Goal: Task Accomplishment & Management: Manage account settings

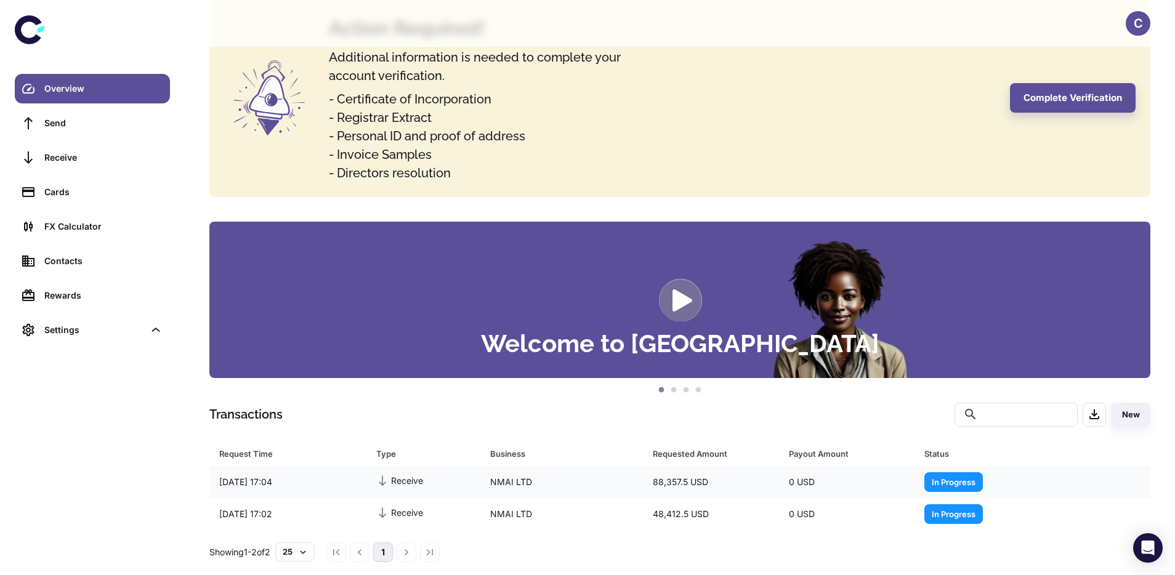
scroll to position [86, 0]
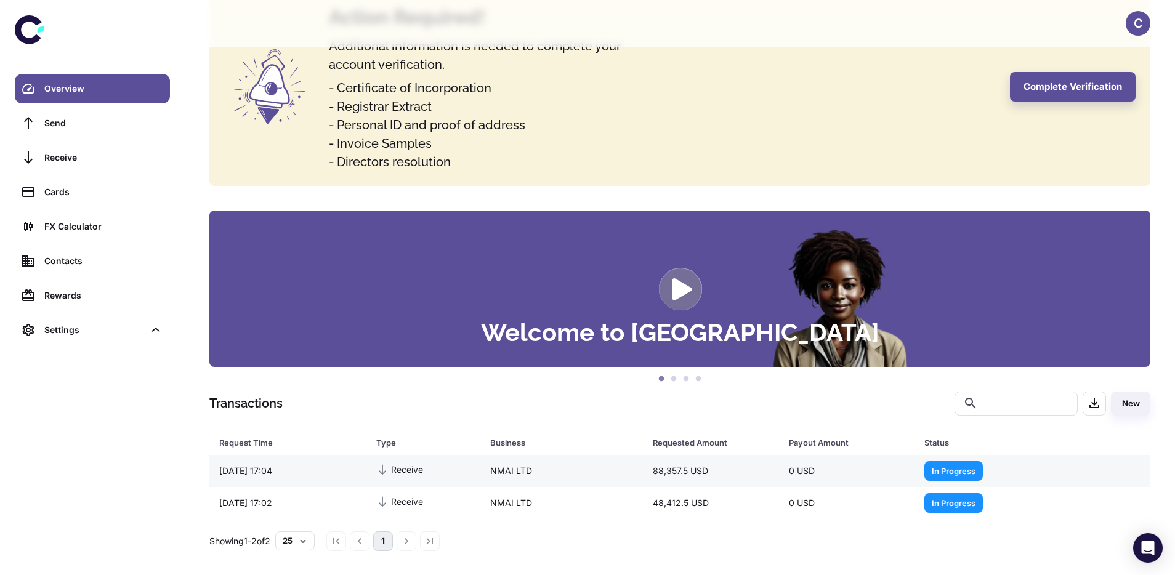
click at [407, 480] on div "Receive" at bounding box center [423, 470] width 114 height 26
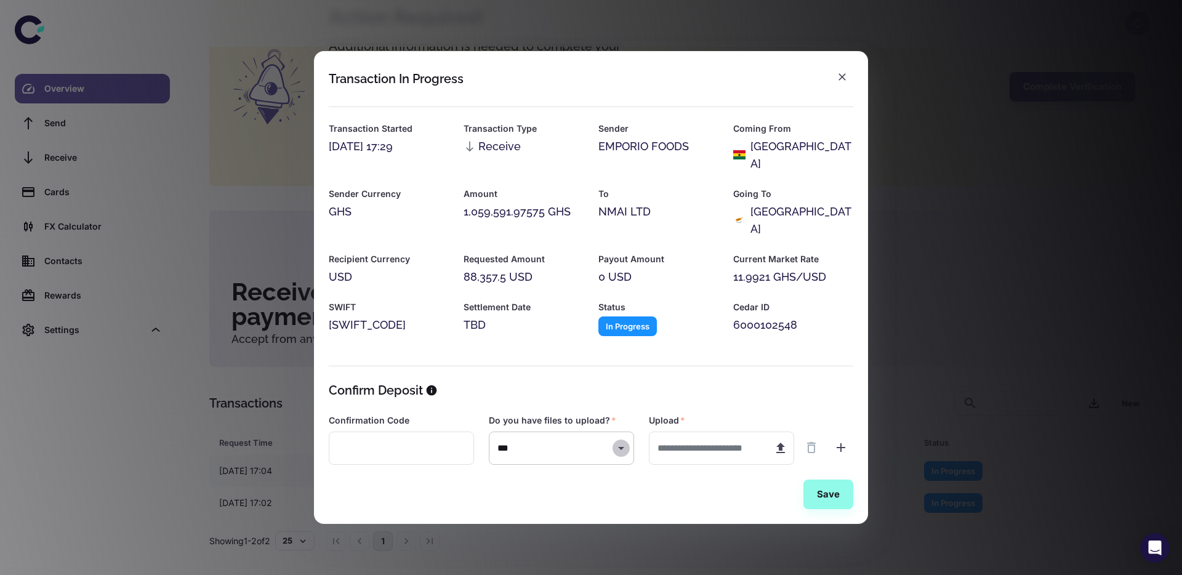
click at [624, 441] on icon "Open" at bounding box center [621, 448] width 15 height 15
click at [624, 441] on icon "Close" at bounding box center [621, 448] width 15 height 15
click at [686, 432] on input "text" at bounding box center [706, 449] width 115 height 34
drag, startPoint x: 457, startPoint y: 239, endPoint x: 554, endPoint y: 267, distance: 100.7
click at [554, 267] on div "Requested Amount 88,357.5 USD" at bounding box center [516, 262] width 135 height 48
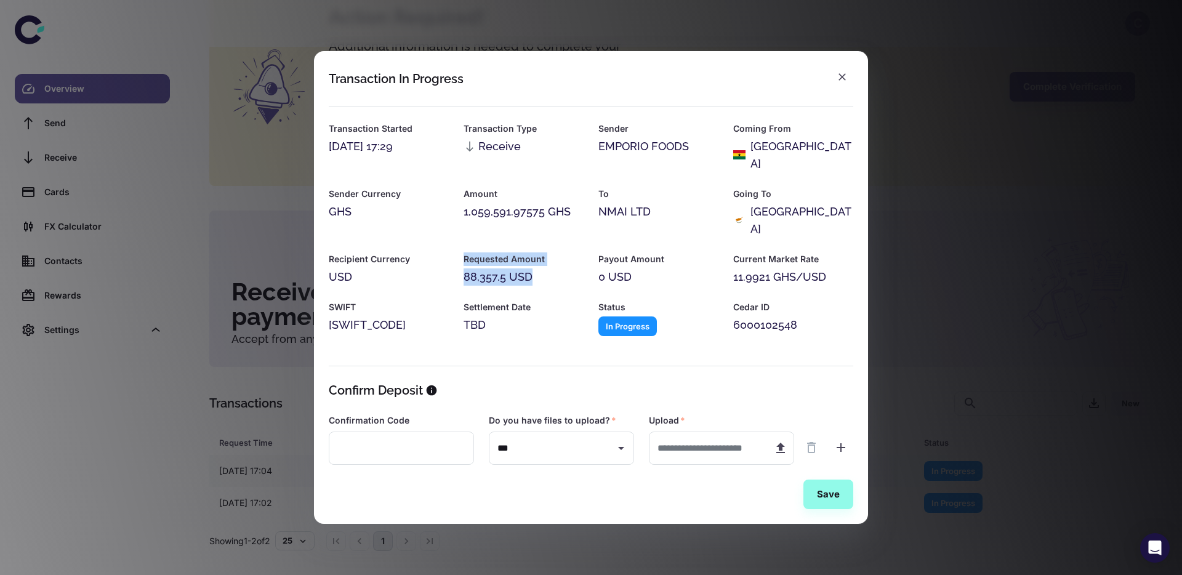
click at [554, 268] on div "88,357.5 USD" at bounding box center [524, 276] width 120 height 17
drag, startPoint x: 552, startPoint y: 267, endPoint x: 470, endPoint y: 234, distance: 88.2
click at [469, 238] on div "Requested Amount 88,357.5 USD" at bounding box center [516, 262] width 135 height 48
click at [470, 238] on div "Requested Amount 88,357.5 USD" at bounding box center [516, 262] width 135 height 48
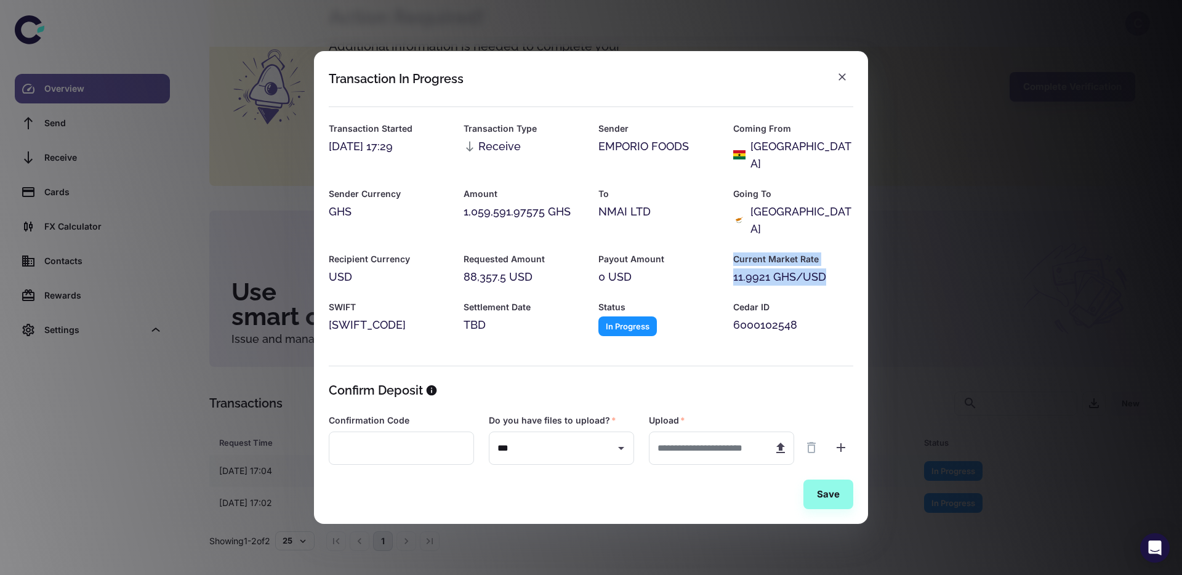
drag, startPoint x: 735, startPoint y: 240, endPoint x: 844, endPoint y: 264, distance: 111.5
click at [845, 264] on div "Current Market Rate 11.9921 GHS/USD" at bounding box center [793, 268] width 120 height 33
click at [844, 268] on div "11.9921 GHS/USD" at bounding box center [793, 276] width 120 height 17
click at [824, 486] on button "Save" at bounding box center [829, 495] width 50 height 30
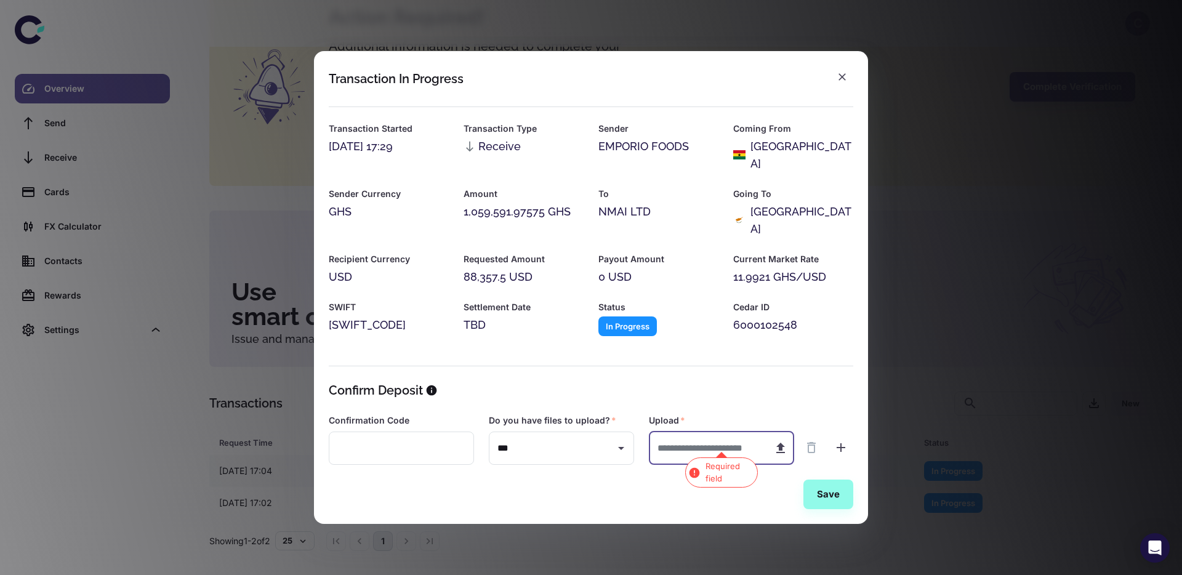
click at [731, 439] on input "text" at bounding box center [706, 449] width 115 height 34
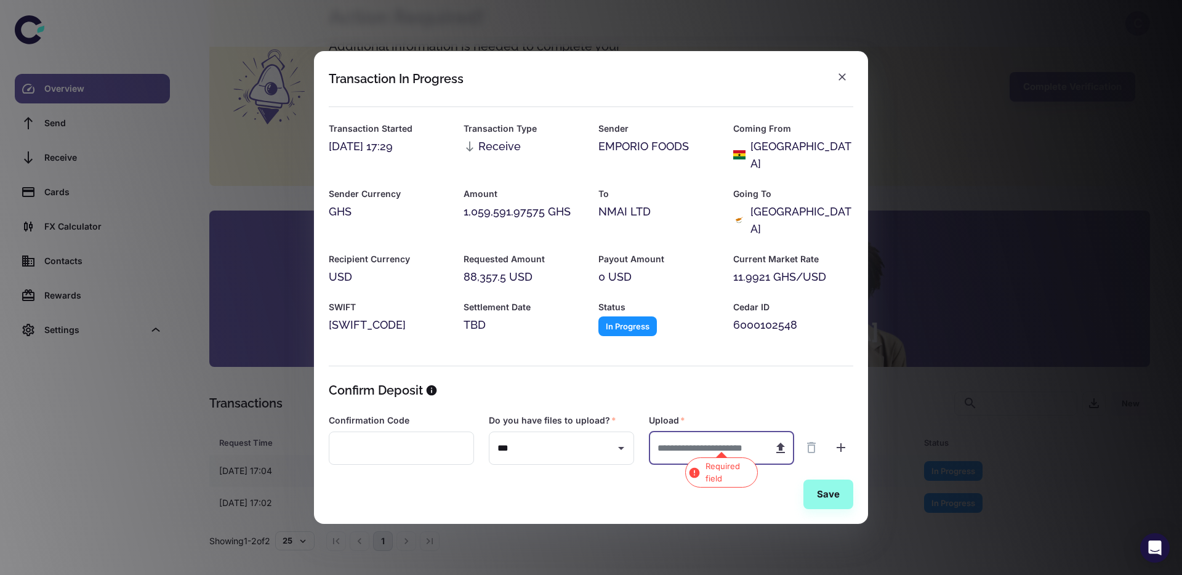
type input "**********"
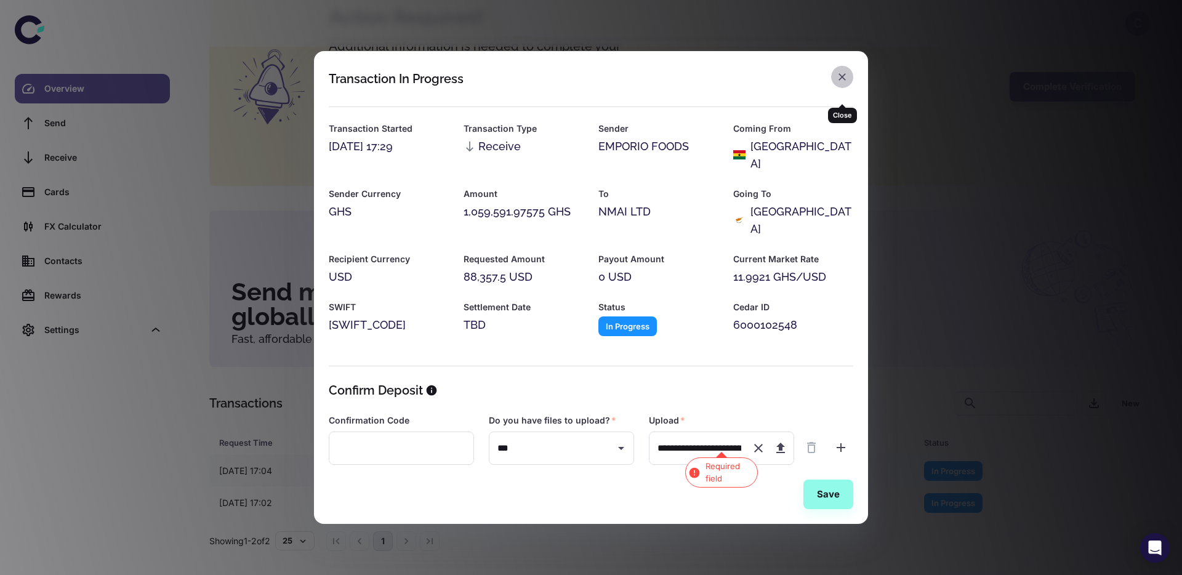
click at [844, 83] on icon "button" at bounding box center [842, 77] width 12 height 12
